Goal: Task Accomplishment & Management: Manage account settings

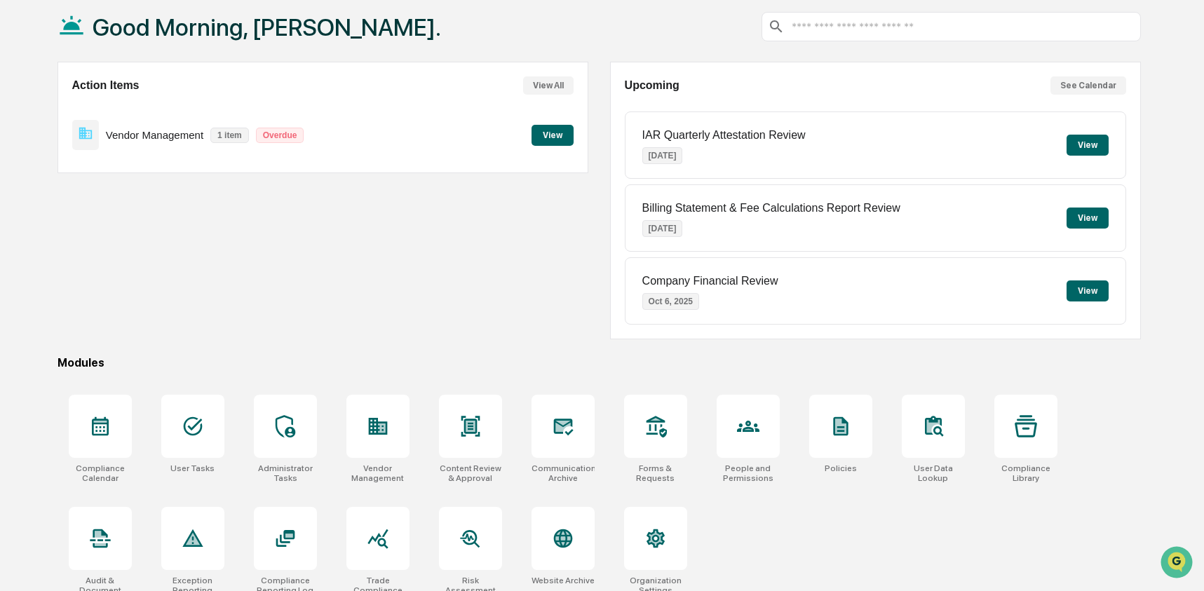
scroll to position [90, 0]
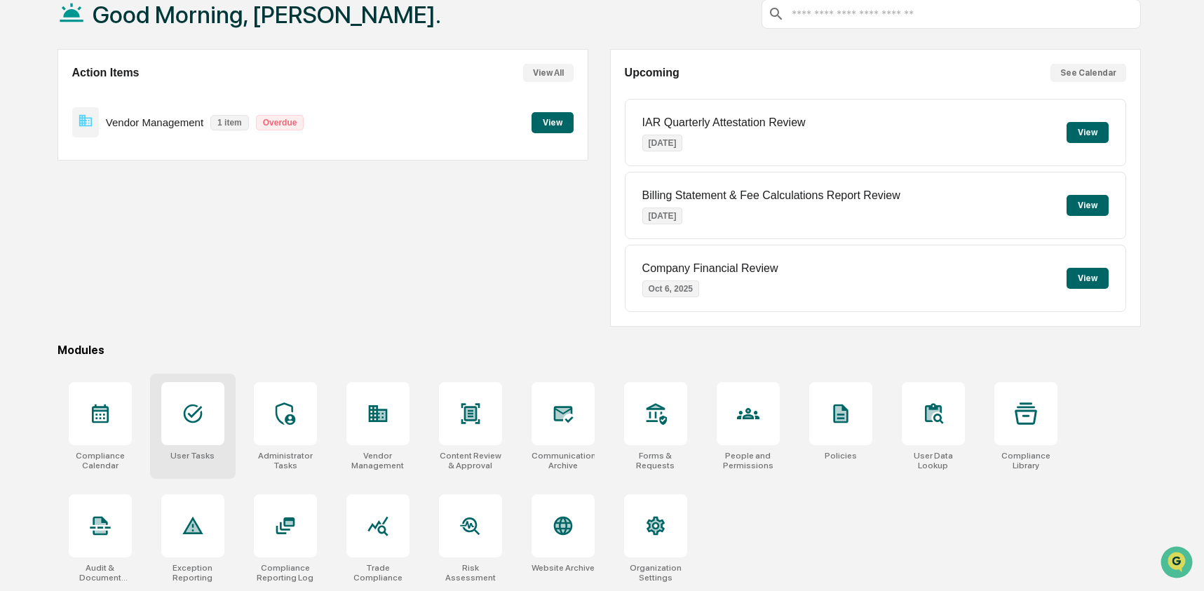
click at [186, 414] on icon at bounding box center [193, 413] width 22 height 22
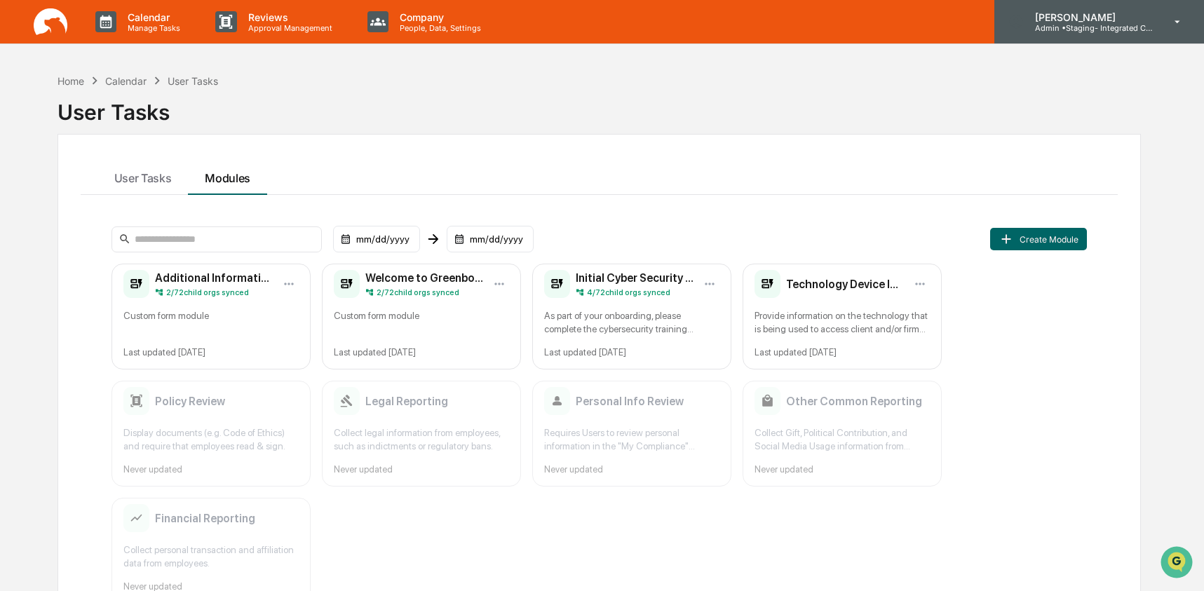
click at [1118, 17] on p "[PERSON_NAME]" at bounding box center [1088, 17] width 130 height 12
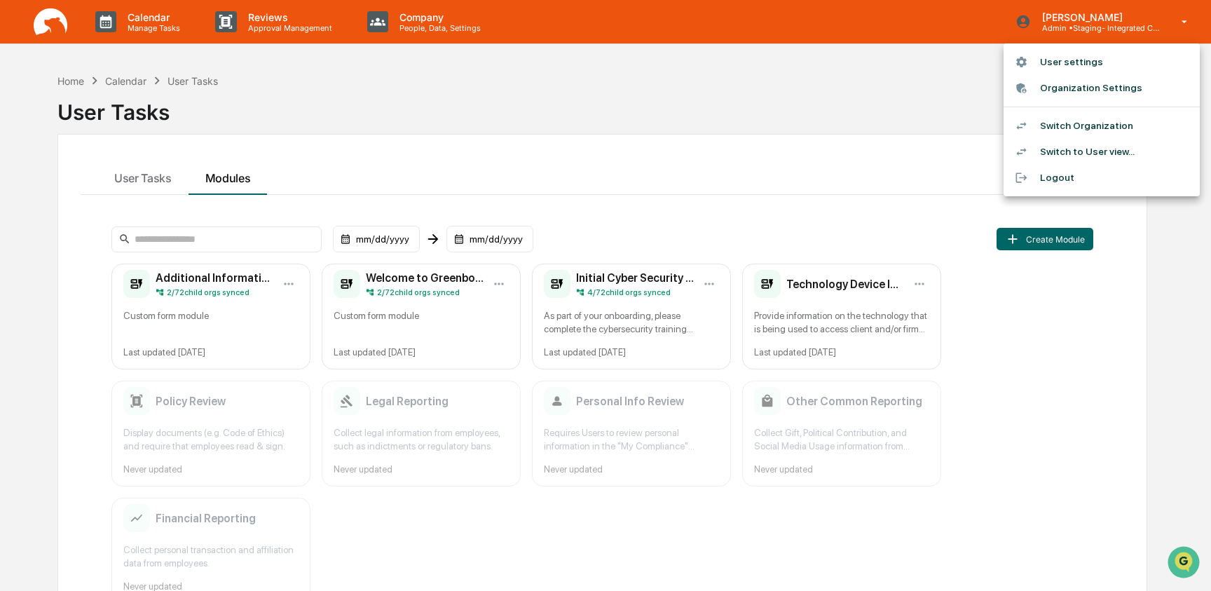
click at [1098, 118] on li "Switch Organization" at bounding box center [1102, 126] width 196 height 26
